Goal: Find contact information: Find contact information

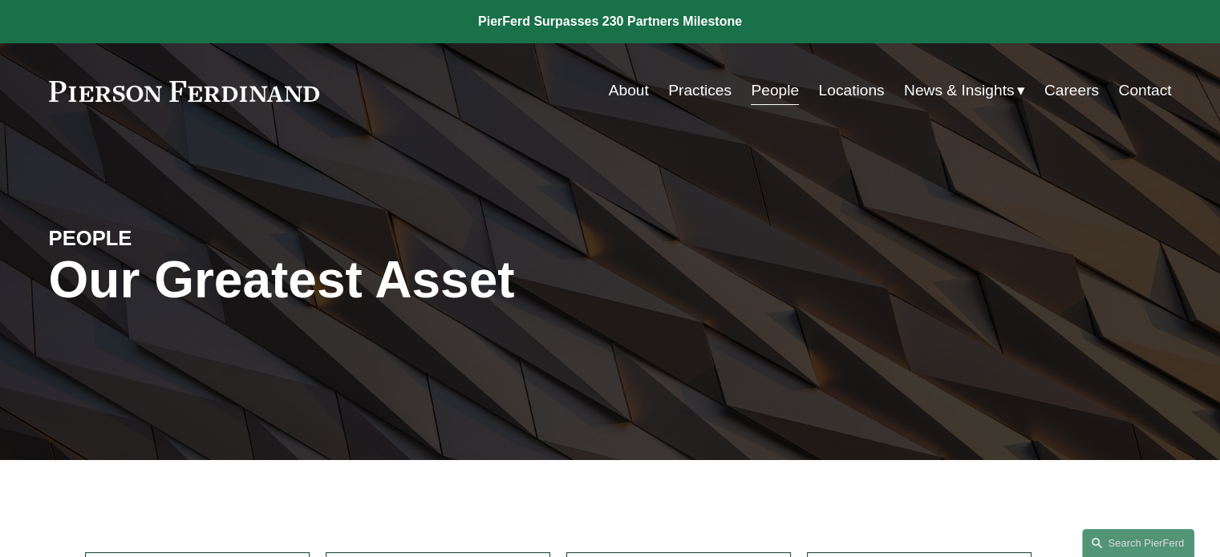
click at [707, 87] on link "Practices" at bounding box center [699, 90] width 63 height 30
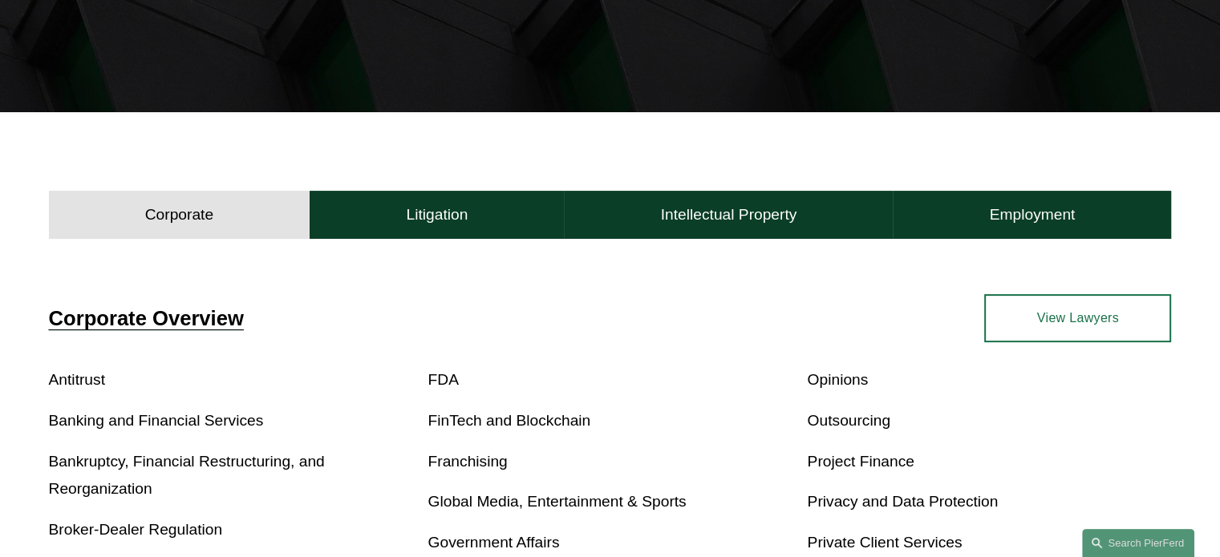
scroll to position [349, 0]
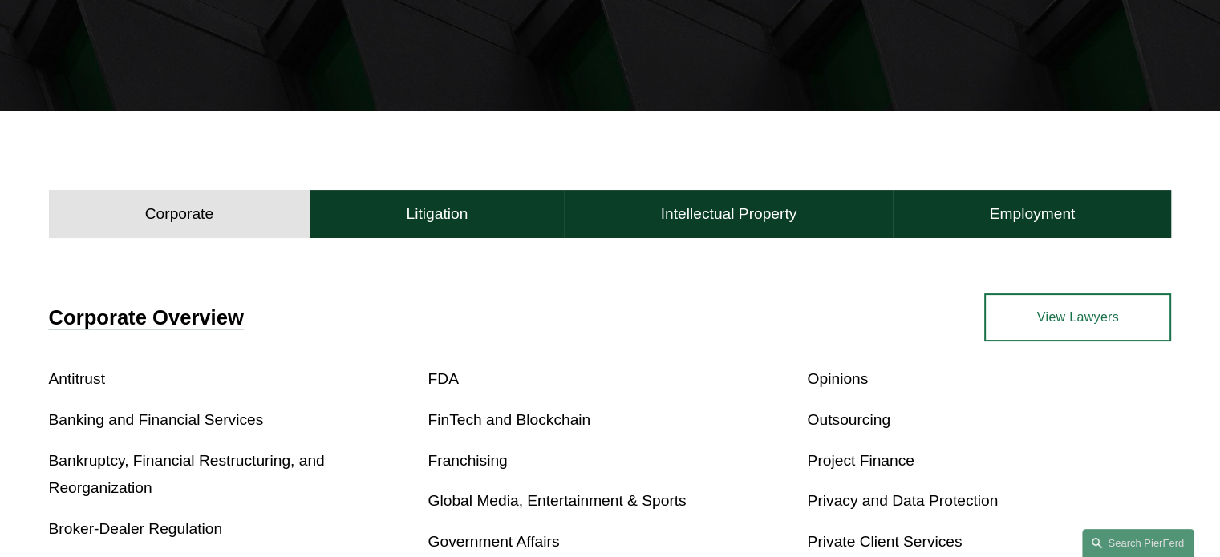
click at [493, 467] on link "Franchising" at bounding box center [467, 460] width 79 height 17
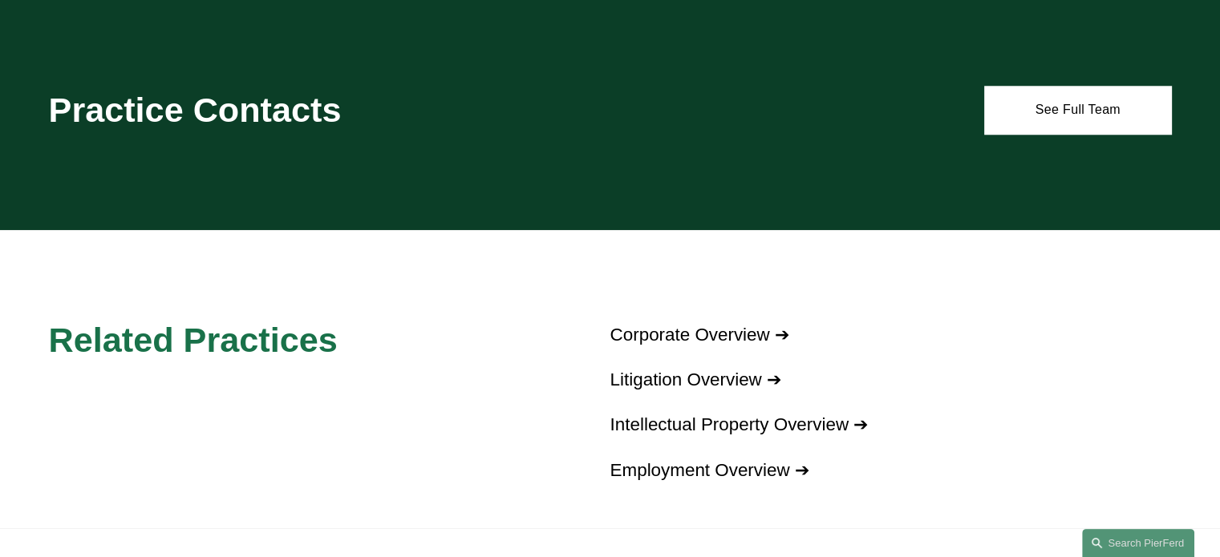
scroll to position [1550, 0]
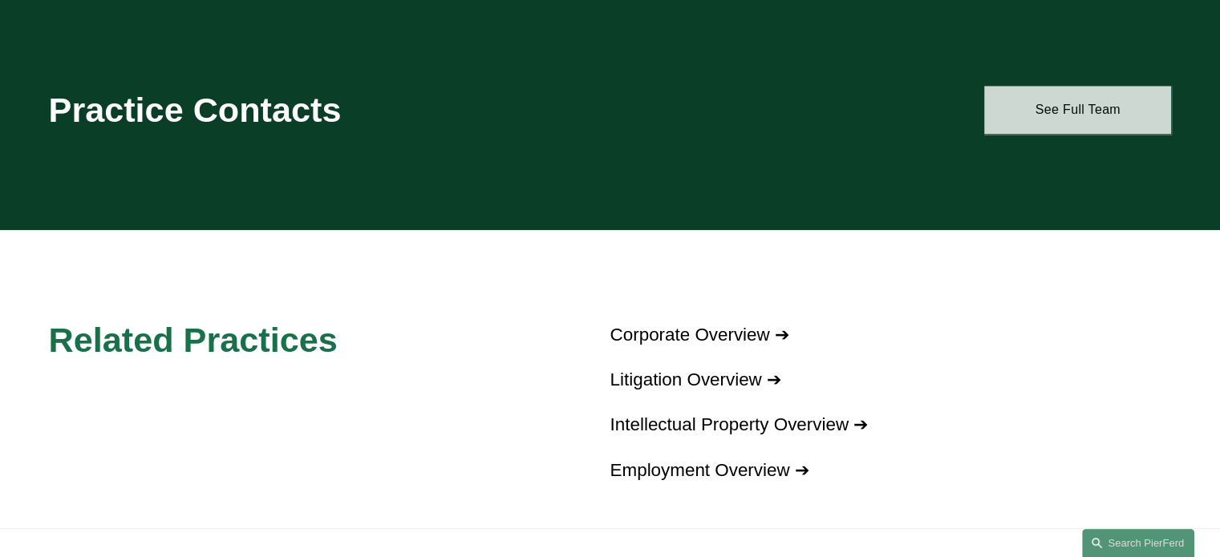
click at [1038, 96] on link "See Full Team" at bounding box center [1077, 110] width 187 height 48
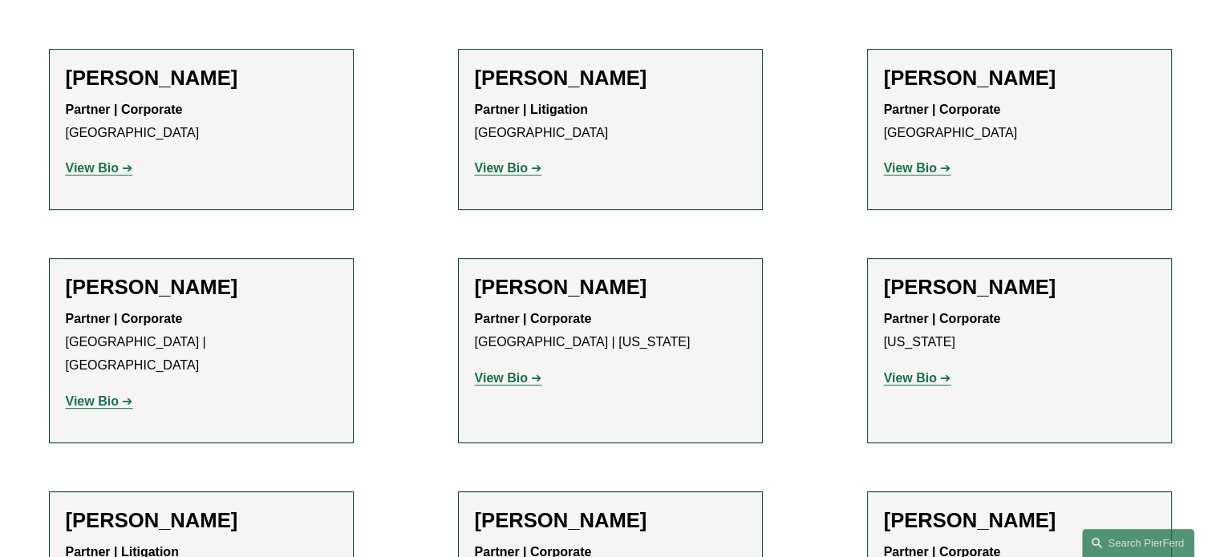
scroll to position [654, 0]
click at [103, 172] on strong "View Bio" at bounding box center [92, 168] width 53 height 14
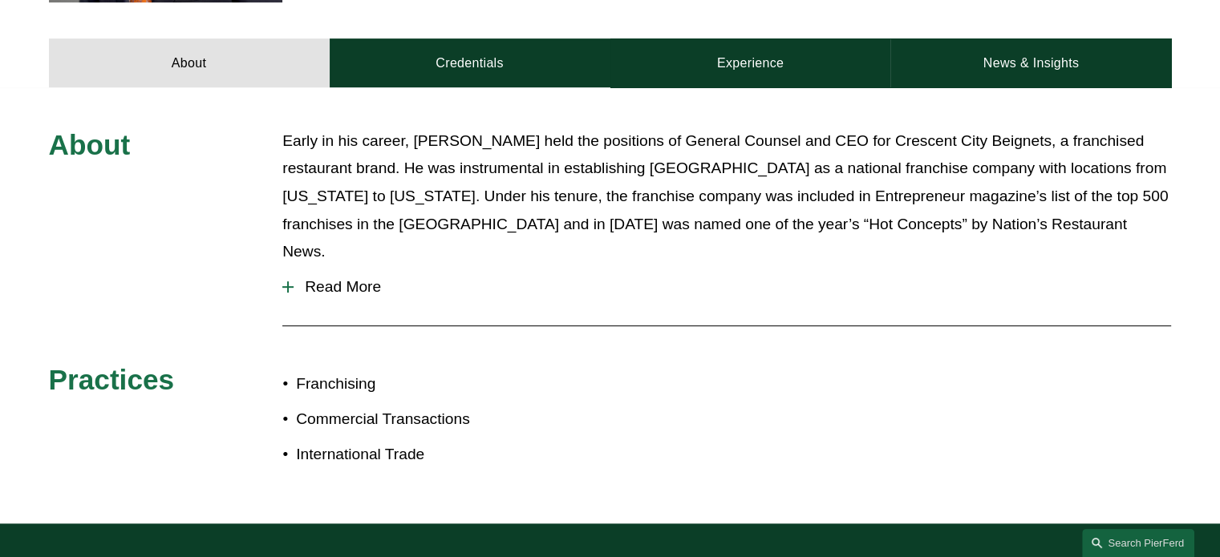
scroll to position [667, 0]
click at [322, 278] on span "Read More" at bounding box center [732, 287] width 877 height 18
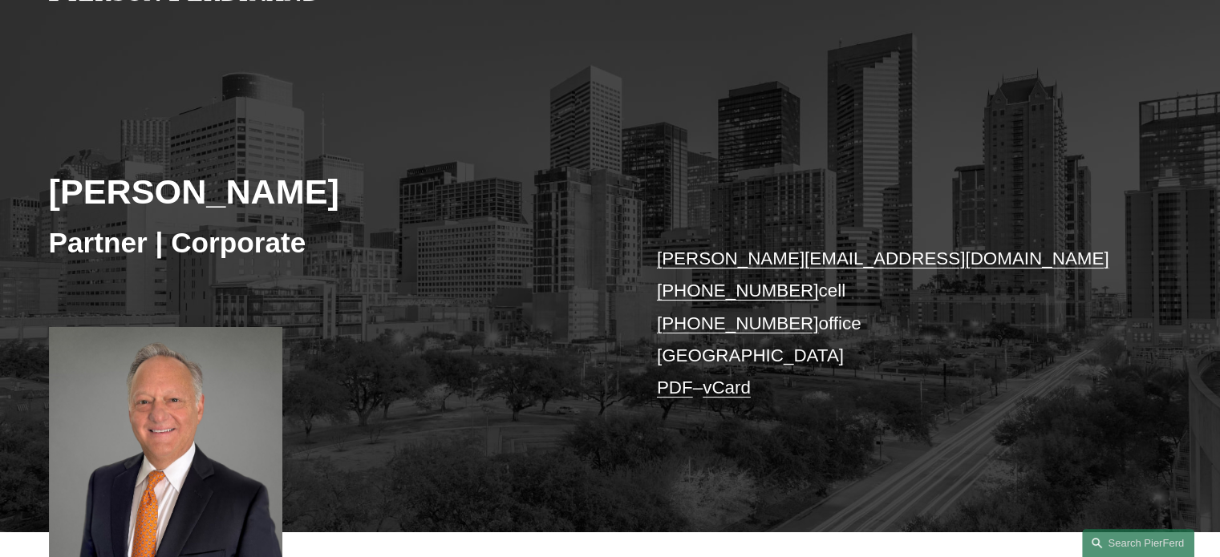
scroll to position [0, 0]
